Goal: Use online tool/utility: Use online tool/utility

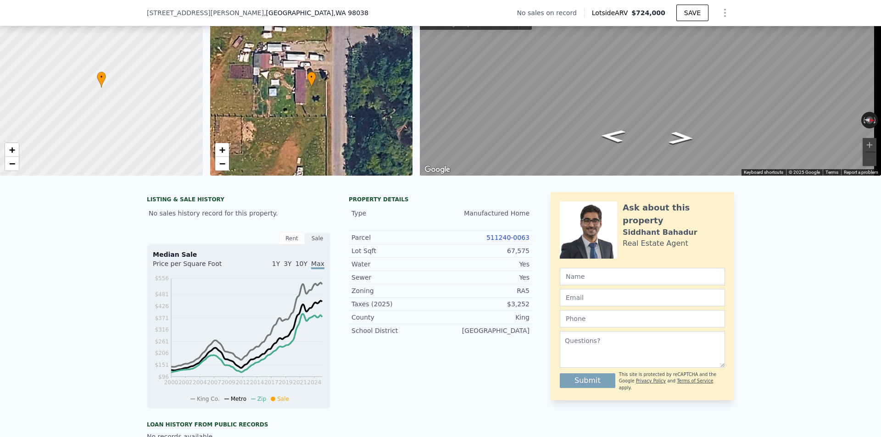
scroll to position [104, 0]
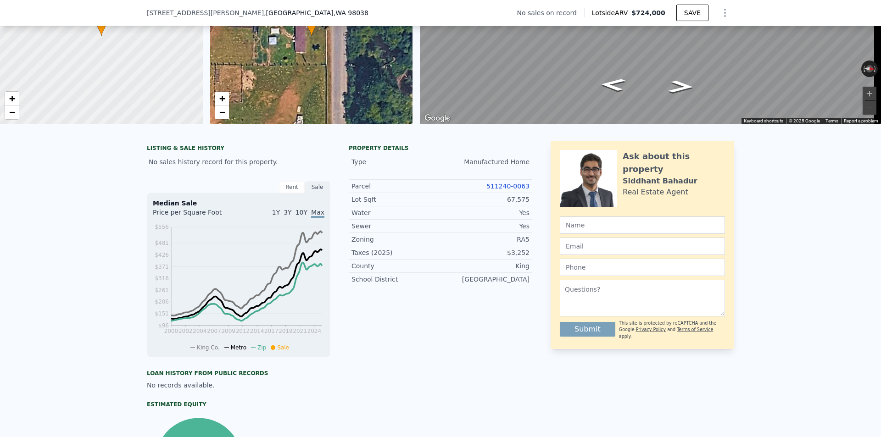
click at [502, 189] on link "511240-0063" at bounding box center [507, 186] width 43 height 7
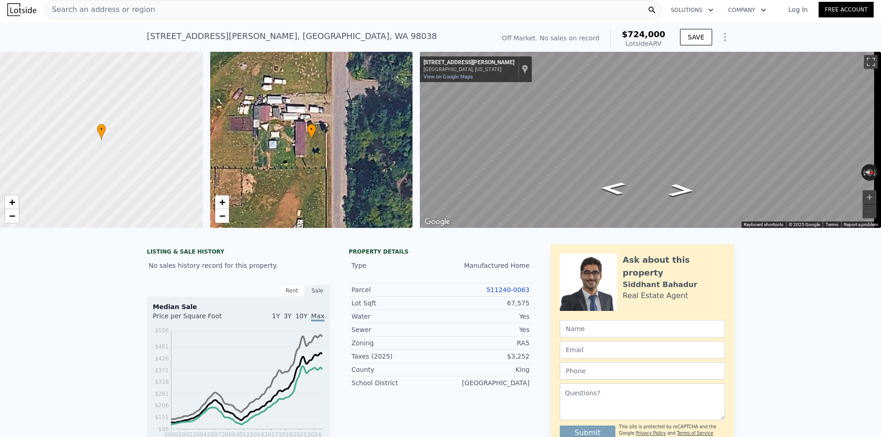
scroll to position [0, 0]
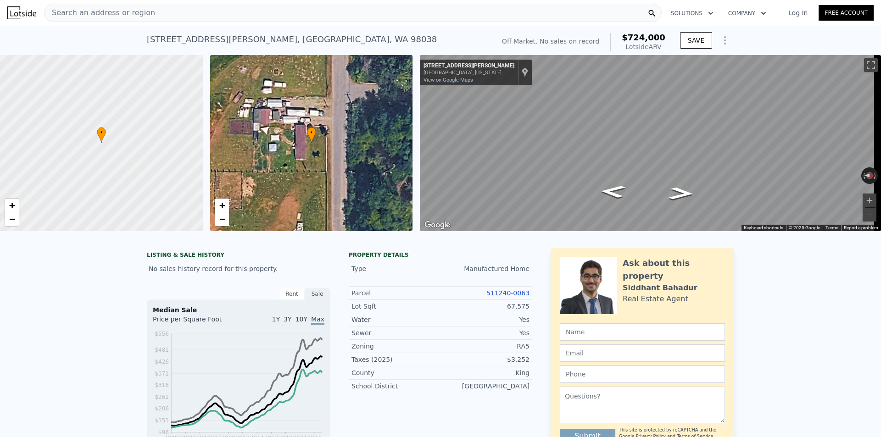
click at [168, 12] on div "Search an address or region" at bounding box center [353, 13] width 618 height 18
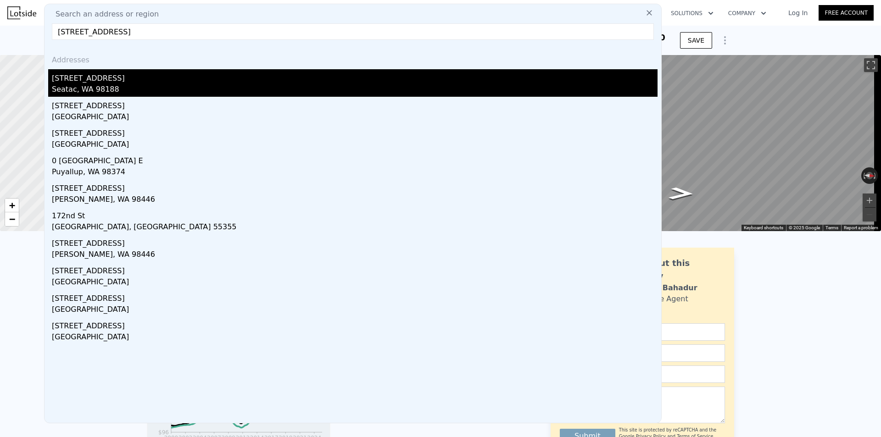
type input "[STREET_ADDRESS]"
click at [91, 85] on div "Seatac, WA 98188" at bounding box center [355, 90] width 606 height 13
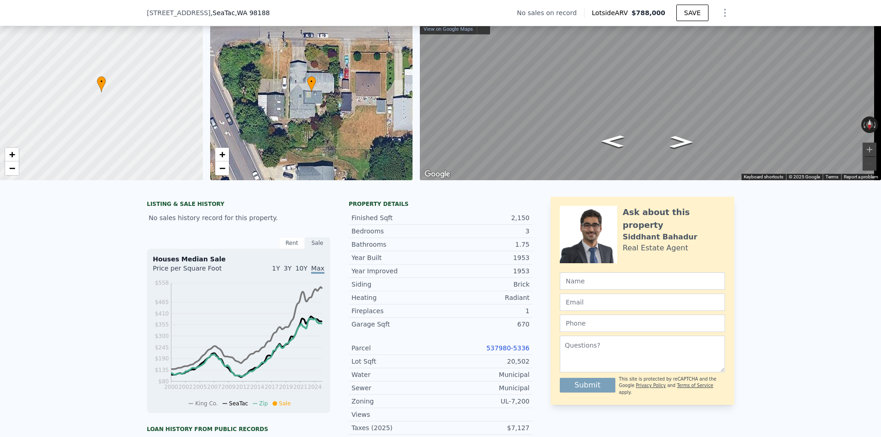
scroll to position [104, 0]
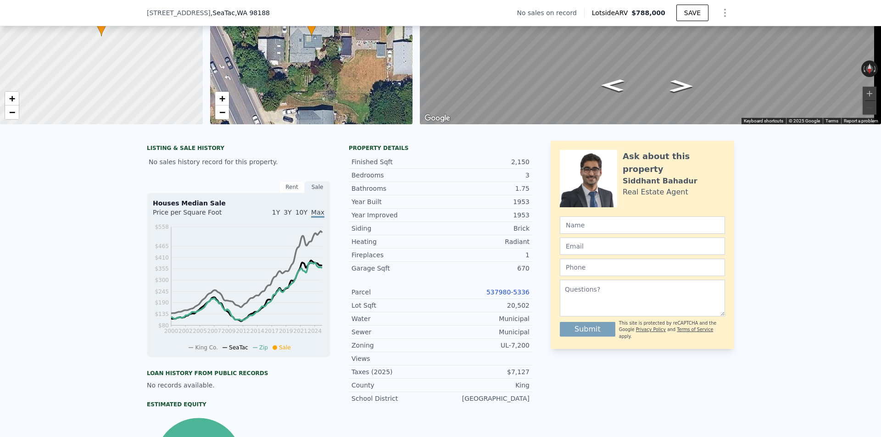
click at [508, 296] on link "537980-5336" at bounding box center [507, 292] width 43 height 7
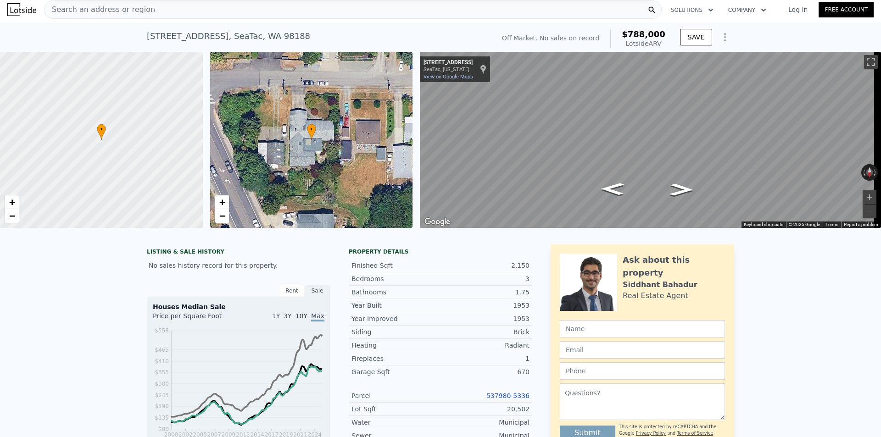
scroll to position [0, 0]
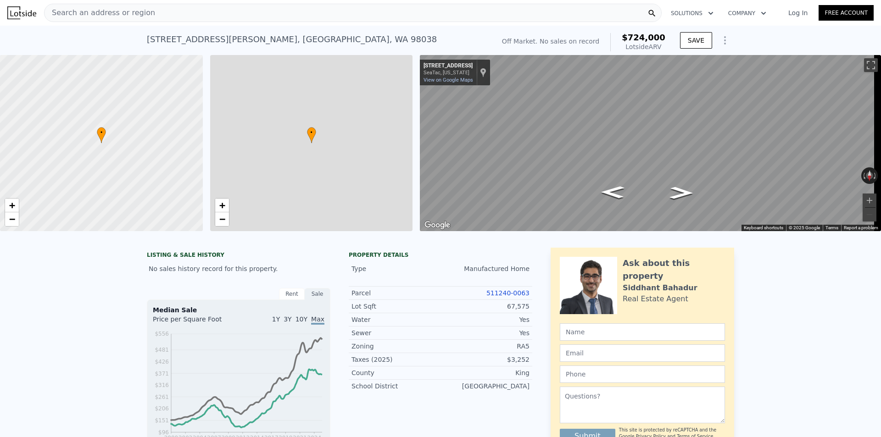
type input "3"
type input "2"
type input "1512"
type input "2161"
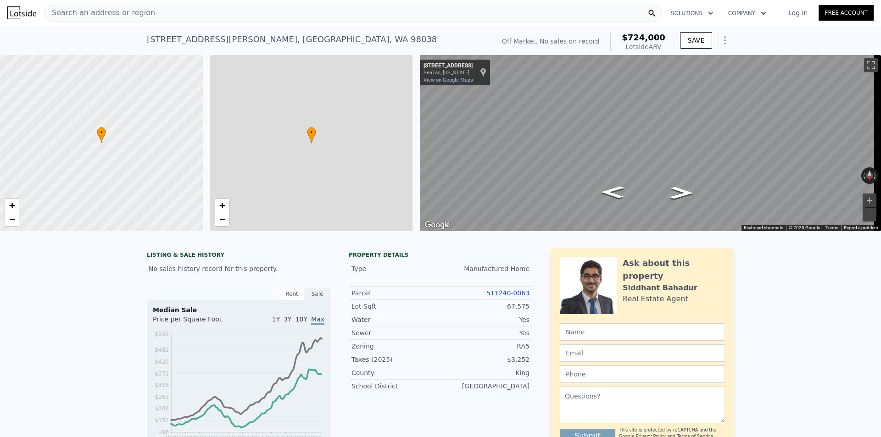
type input "98445"
type input "305948"
type input "$ 724,000"
type input "$ 30,381"
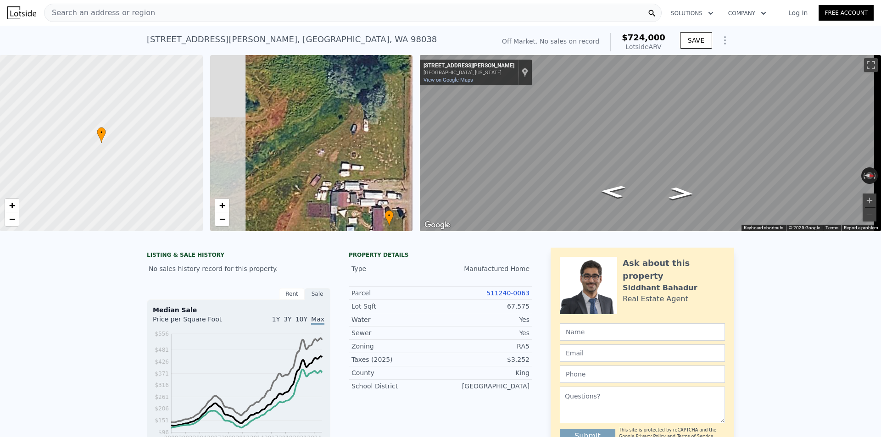
drag, startPoint x: 316, startPoint y: 108, endPoint x: 393, endPoint y: 191, distance: 113.6
click at [393, 191] on div "• + −" at bounding box center [311, 143] width 203 height 176
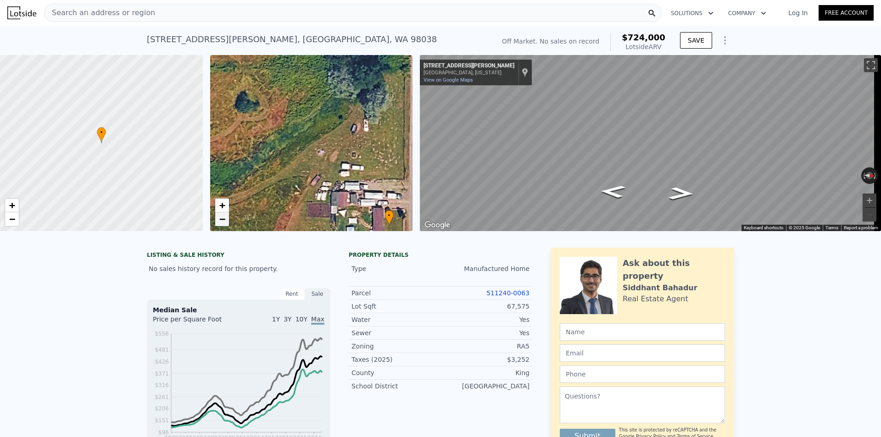
click at [223, 221] on span "−" at bounding box center [222, 218] width 6 height 11
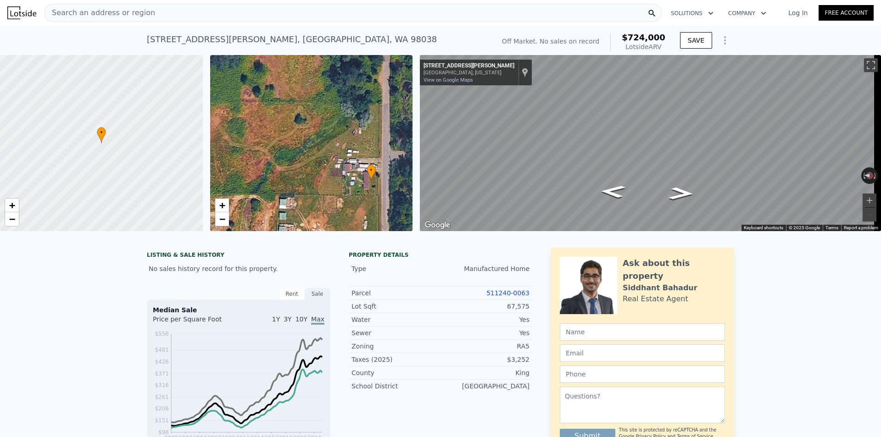
drag, startPoint x: 300, startPoint y: 157, endPoint x: 321, endPoint y: 153, distance: 21.4
click at [321, 153] on div "• + −" at bounding box center [311, 143] width 203 height 176
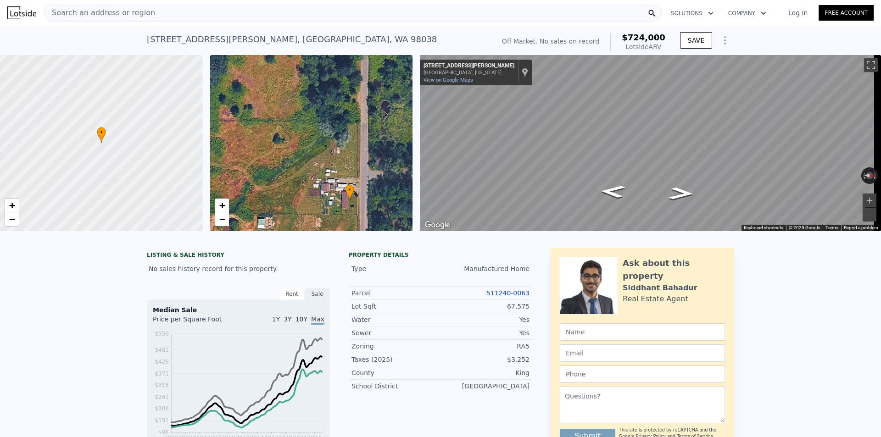
drag, startPoint x: 313, startPoint y: 247, endPoint x: 274, endPoint y: 163, distance: 92.2
click at [274, 163] on div "• + −" at bounding box center [311, 143] width 203 height 176
click at [762, 14] on icon "button" at bounding box center [763, 13] width 5 height 3
